Goal: Check status: Check status

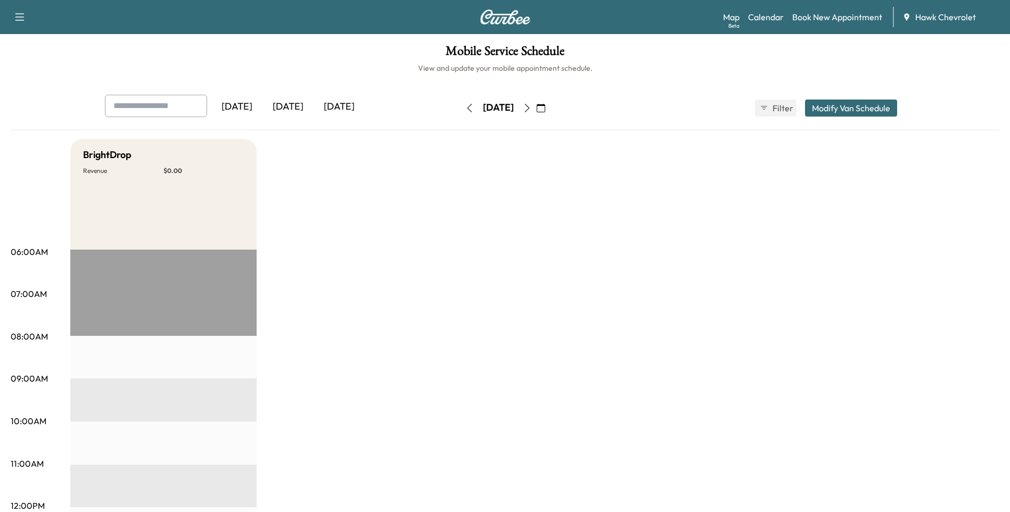
click at [550, 109] on button "button" at bounding box center [541, 108] width 18 height 17
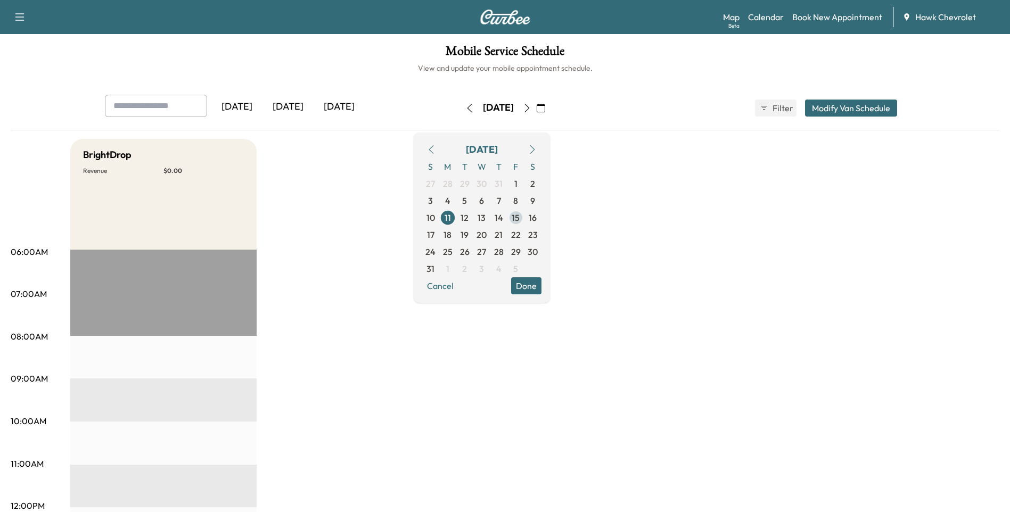
click at [519, 217] on span "15" at bounding box center [515, 217] width 8 height 13
click at [531, 108] on icon "button" at bounding box center [527, 108] width 9 height 9
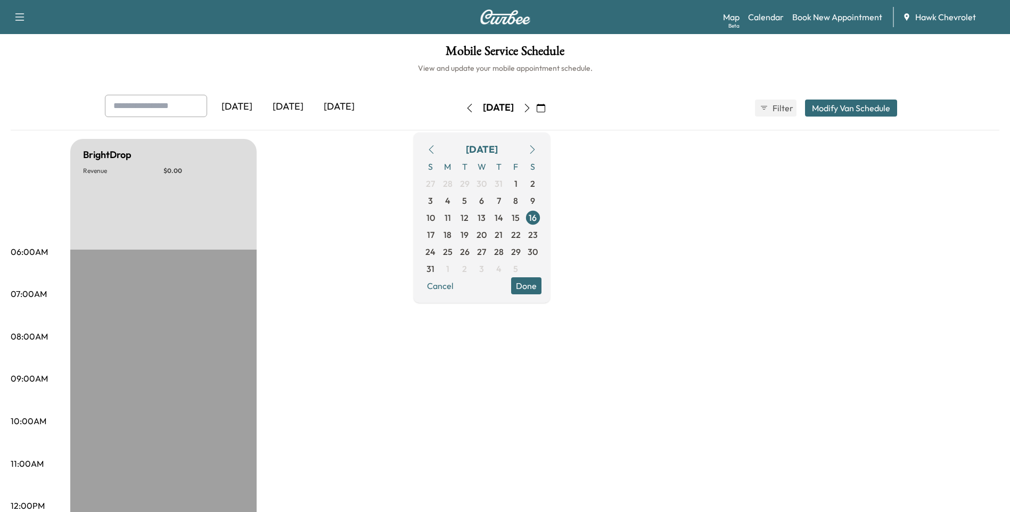
click at [541, 144] on button "button" at bounding box center [532, 149] width 18 height 17
click at [519, 199] on span "12" at bounding box center [515, 200] width 8 height 13
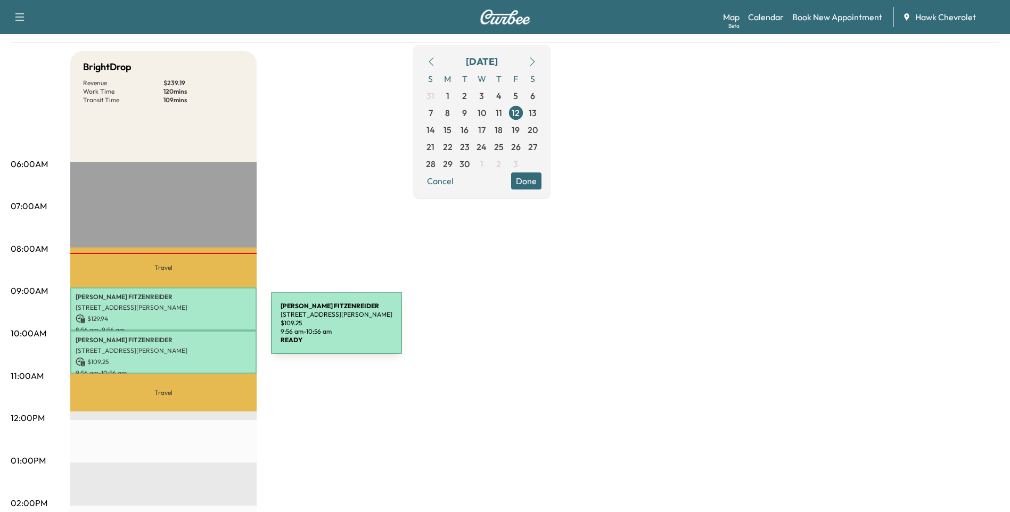
scroll to position [71, 0]
